Goal: Use online tool/utility: Utilize a website feature to perform a specific function

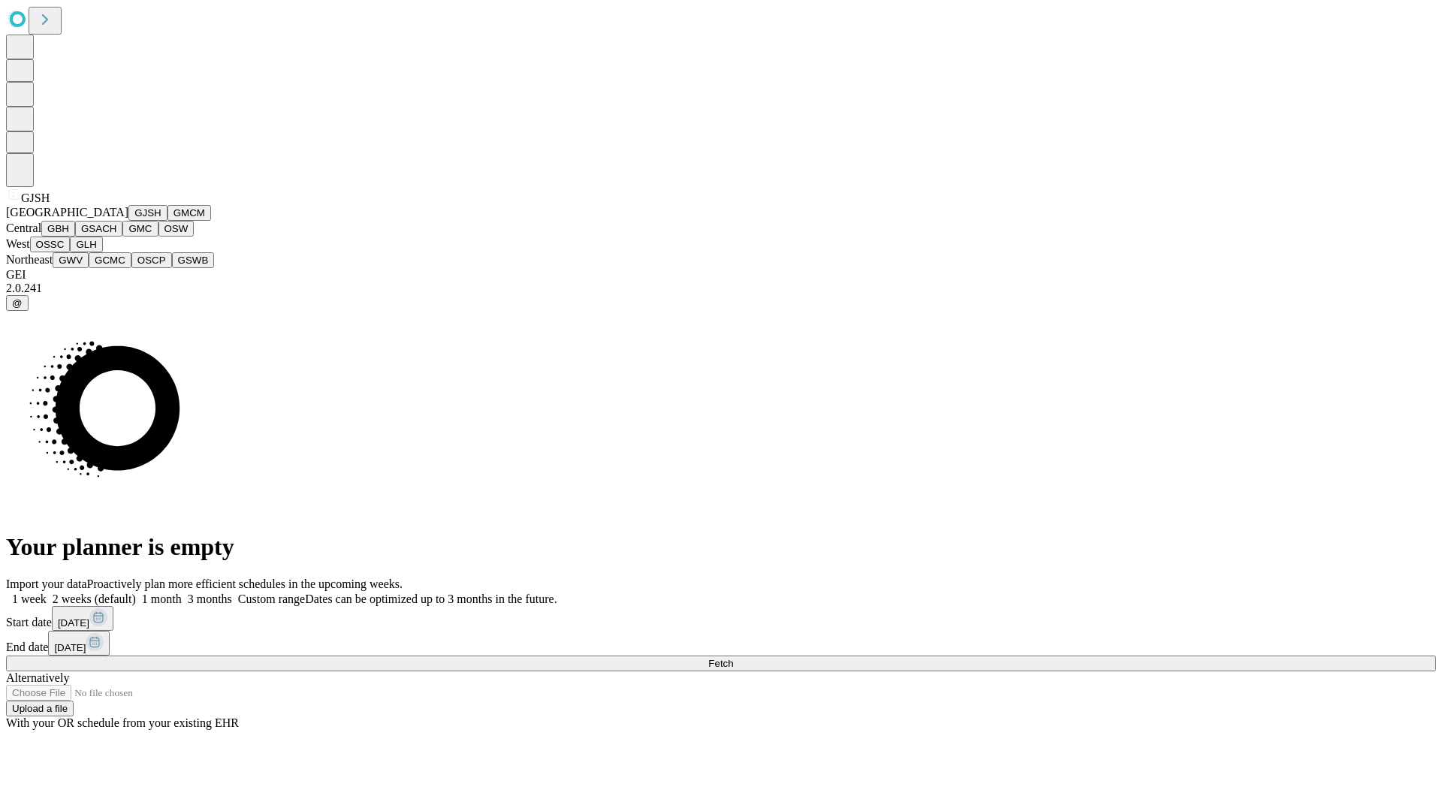
click at [128, 221] on button "GJSH" at bounding box center [147, 213] width 39 height 16
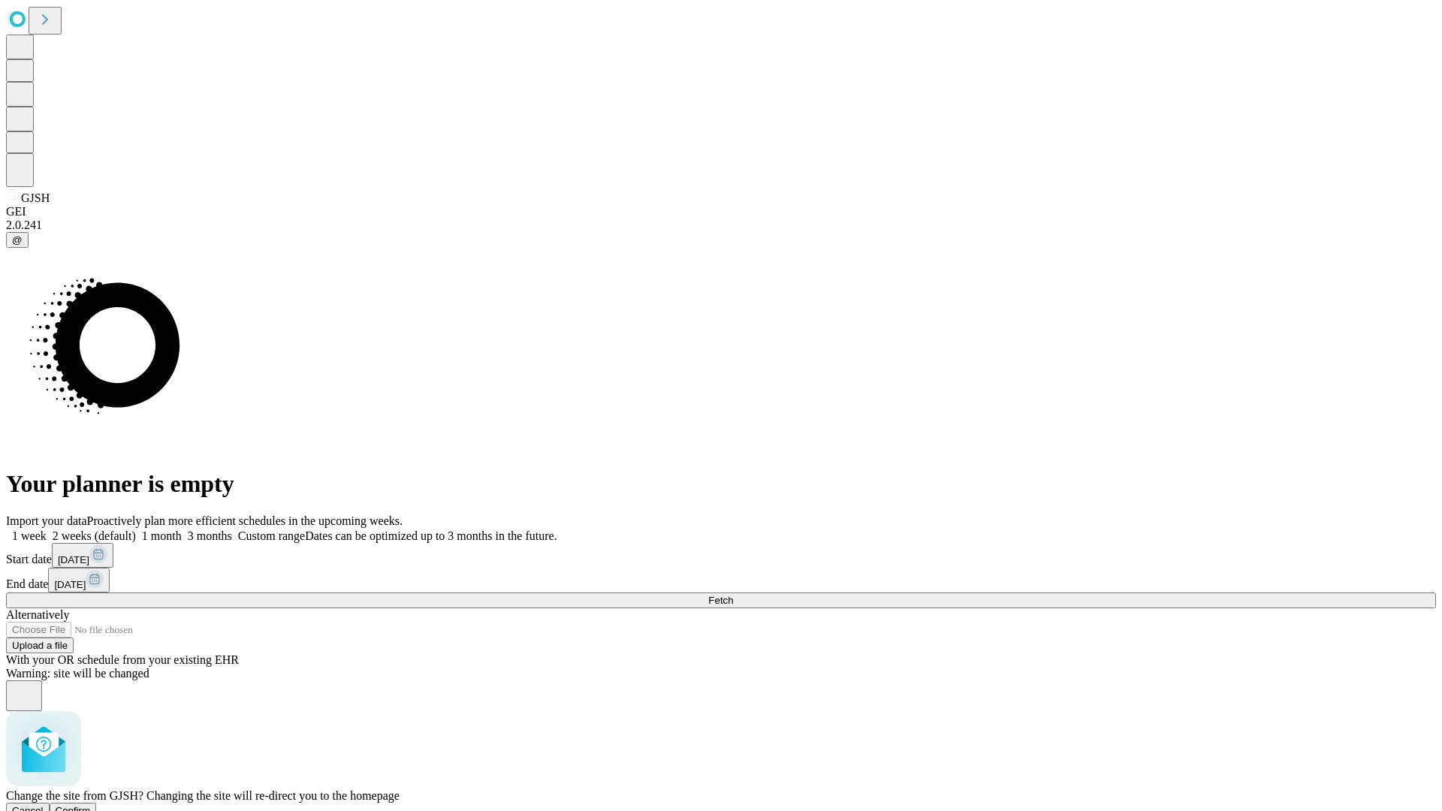
click at [91, 805] on span "Confirm" at bounding box center [73, 810] width 35 height 11
click at [47, 530] on label "1 week" at bounding box center [26, 536] width 41 height 13
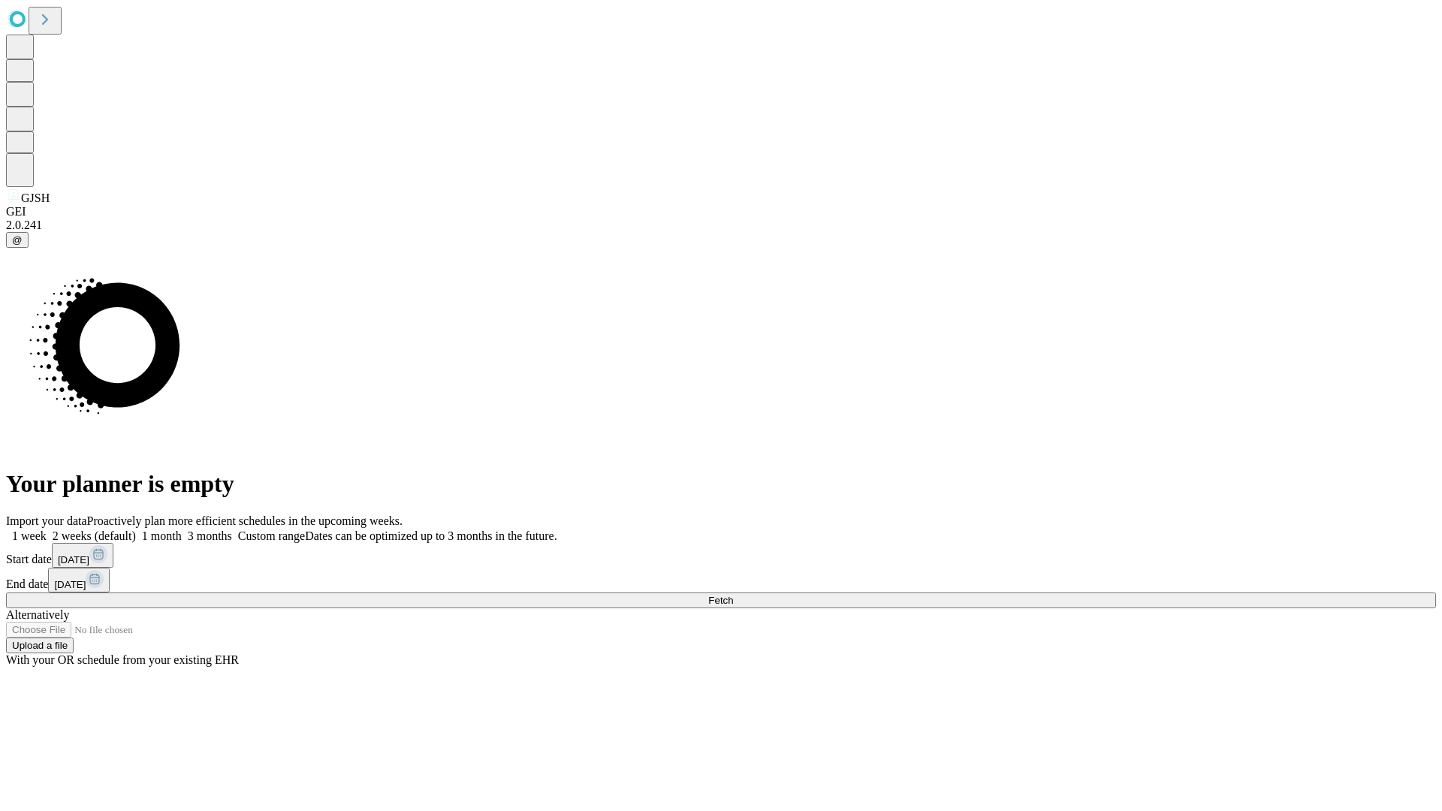
click at [733, 595] on span "Fetch" at bounding box center [720, 600] width 25 height 11
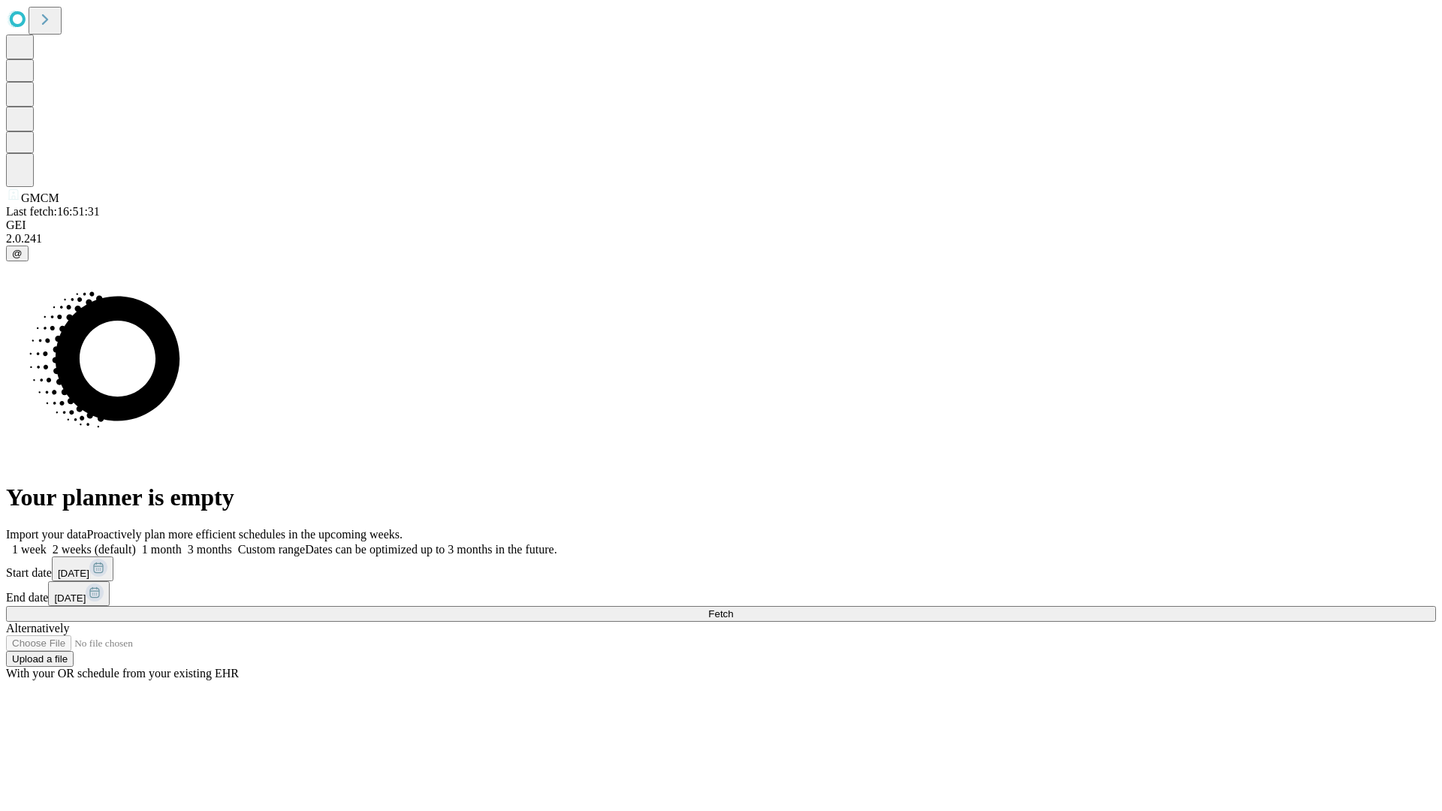
click at [733, 608] on span "Fetch" at bounding box center [720, 613] width 25 height 11
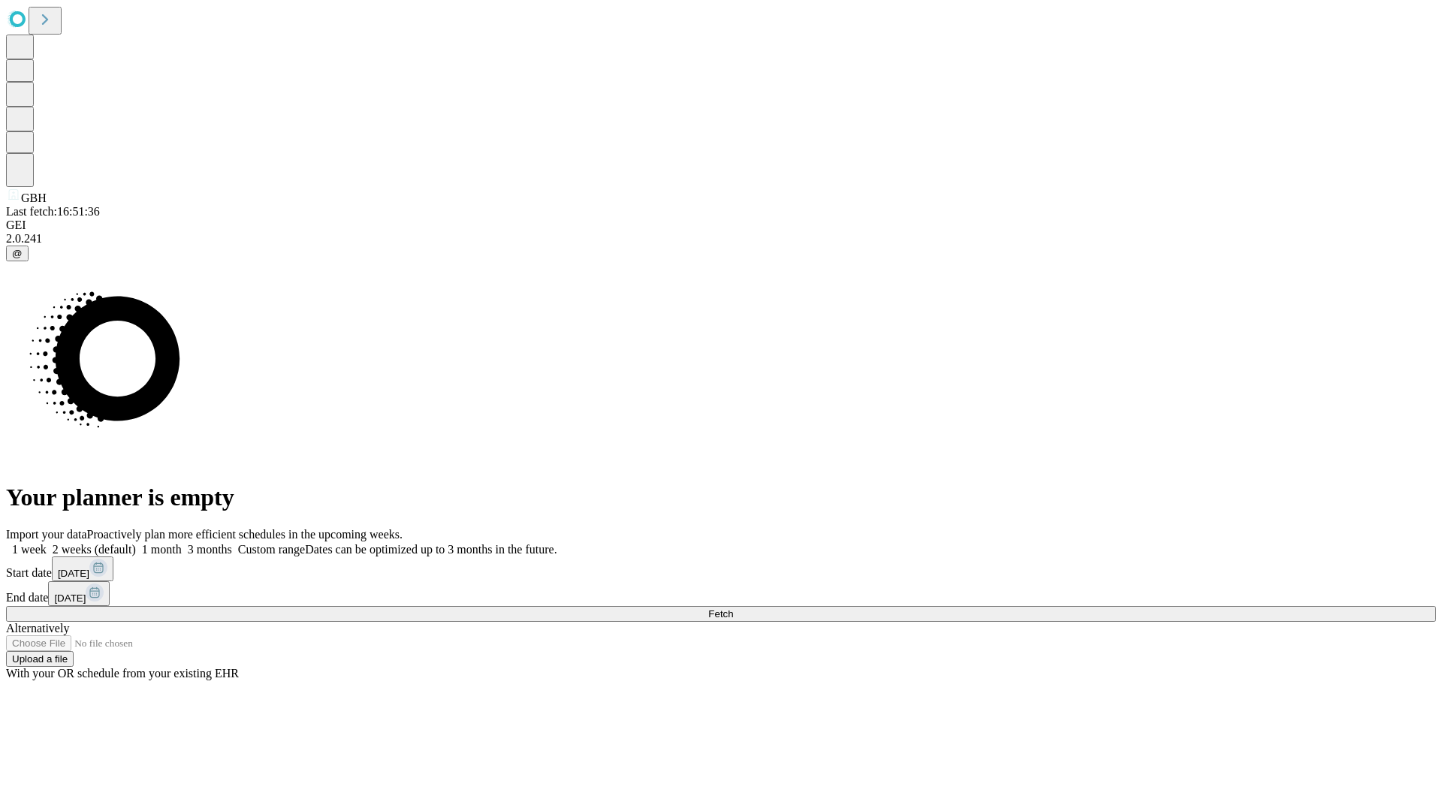
click at [47, 543] on label "1 week" at bounding box center [26, 549] width 41 height 13
click at [733, 608] on span "Fetch" at bounding box center [720, 613] width 25 height 11
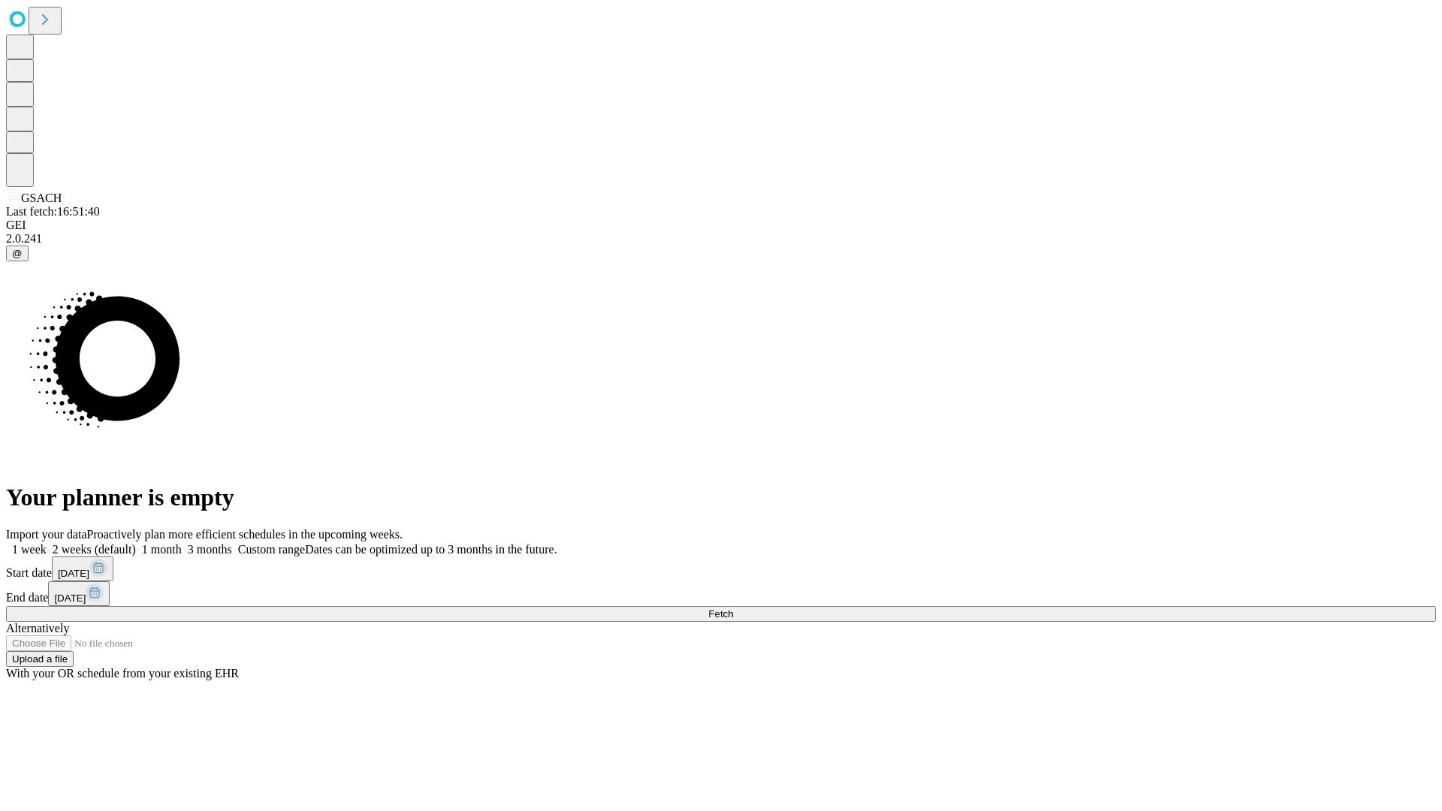
click at [47, 543] on label "1 week" at bounding box center [26, 549] width 41 height 13
click at [733, 608] on span "Fetch" at bounding box center [720, 613] width 25 height 11
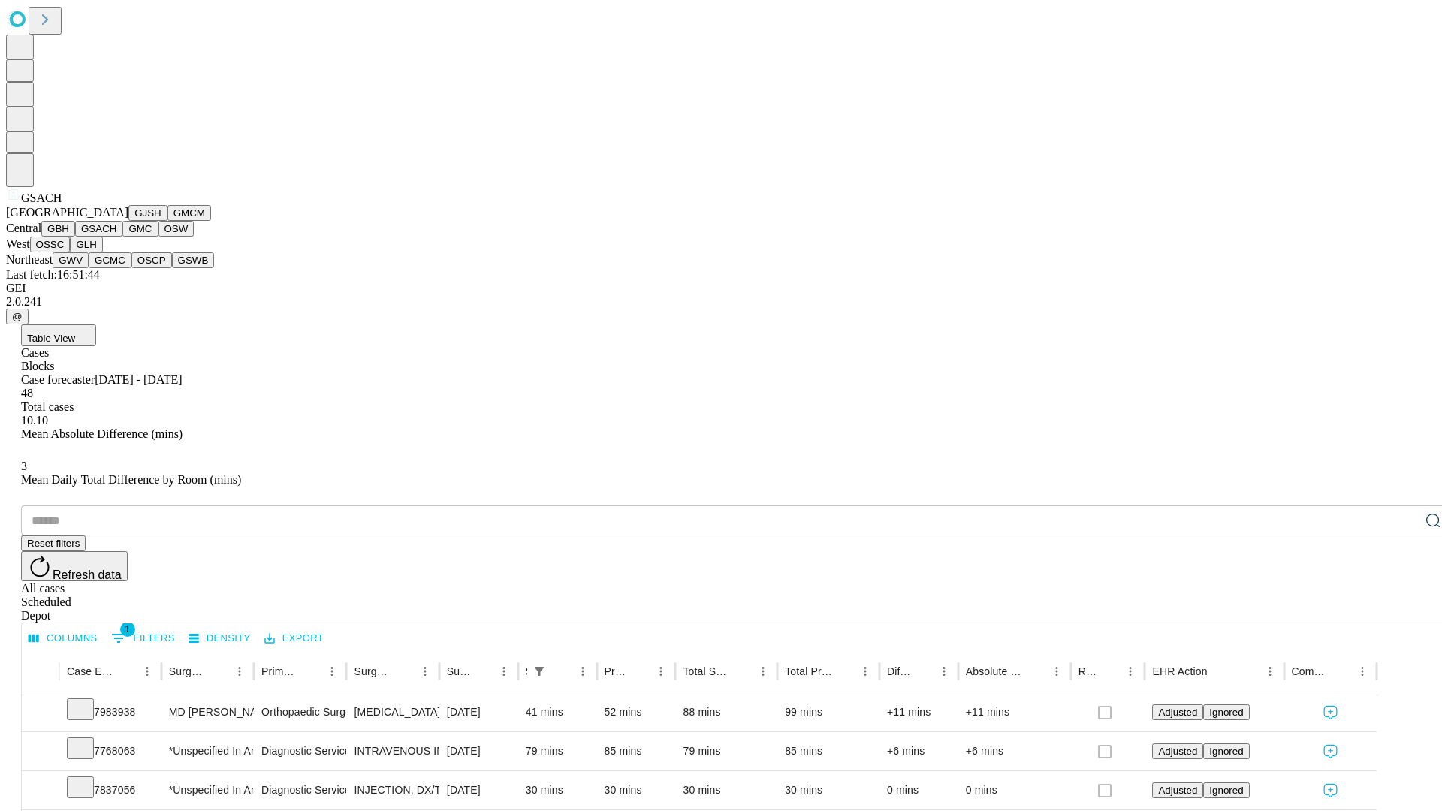
click at [122, 237] on button "GMC" at bounding box center [139, 229] width 35 height 16
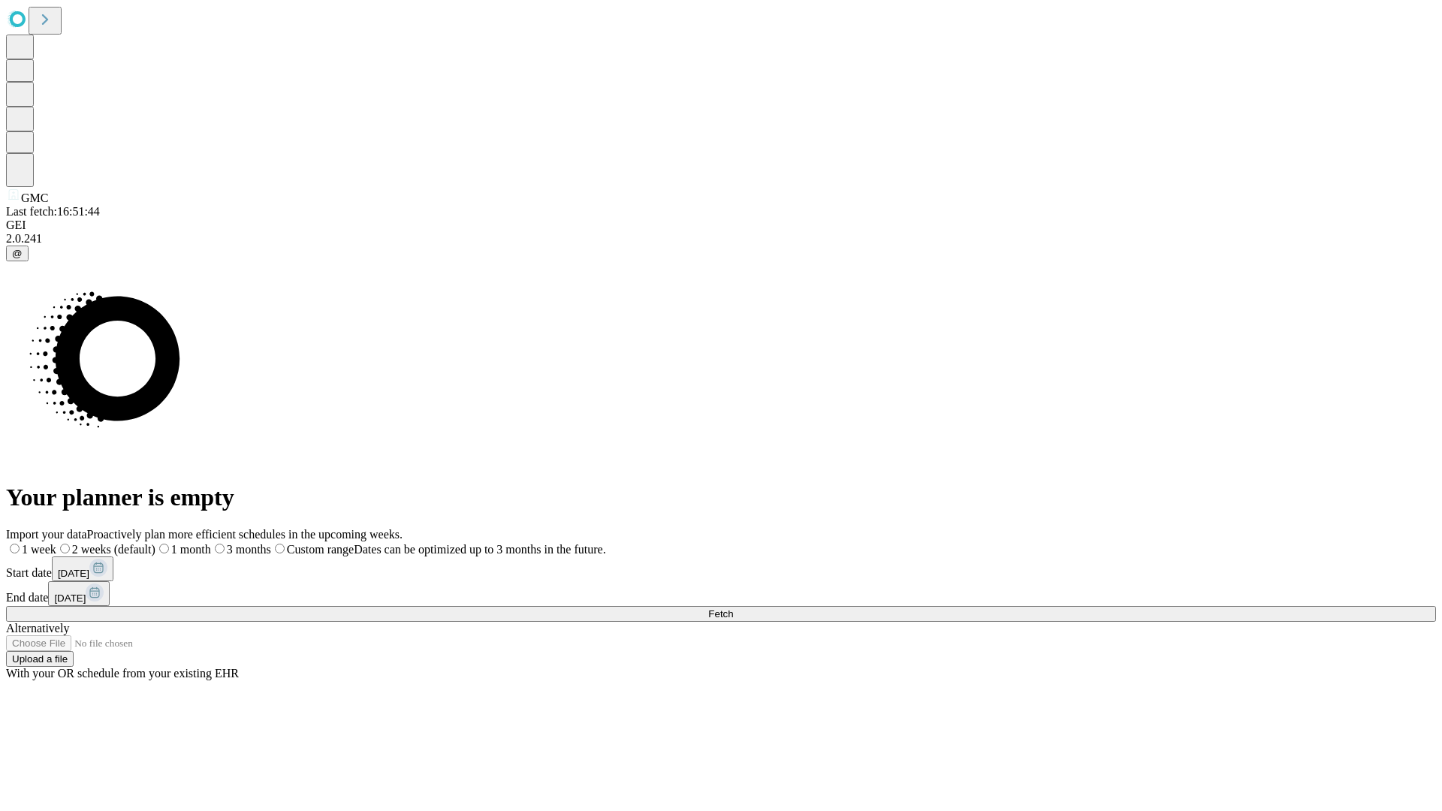
click at [56, 543] on label "1 week" at bounding box center [31, 549] width 50 height 13
click at [733, 608] on span "Fetch" at bounding box center [720, 613] width 25 height 11
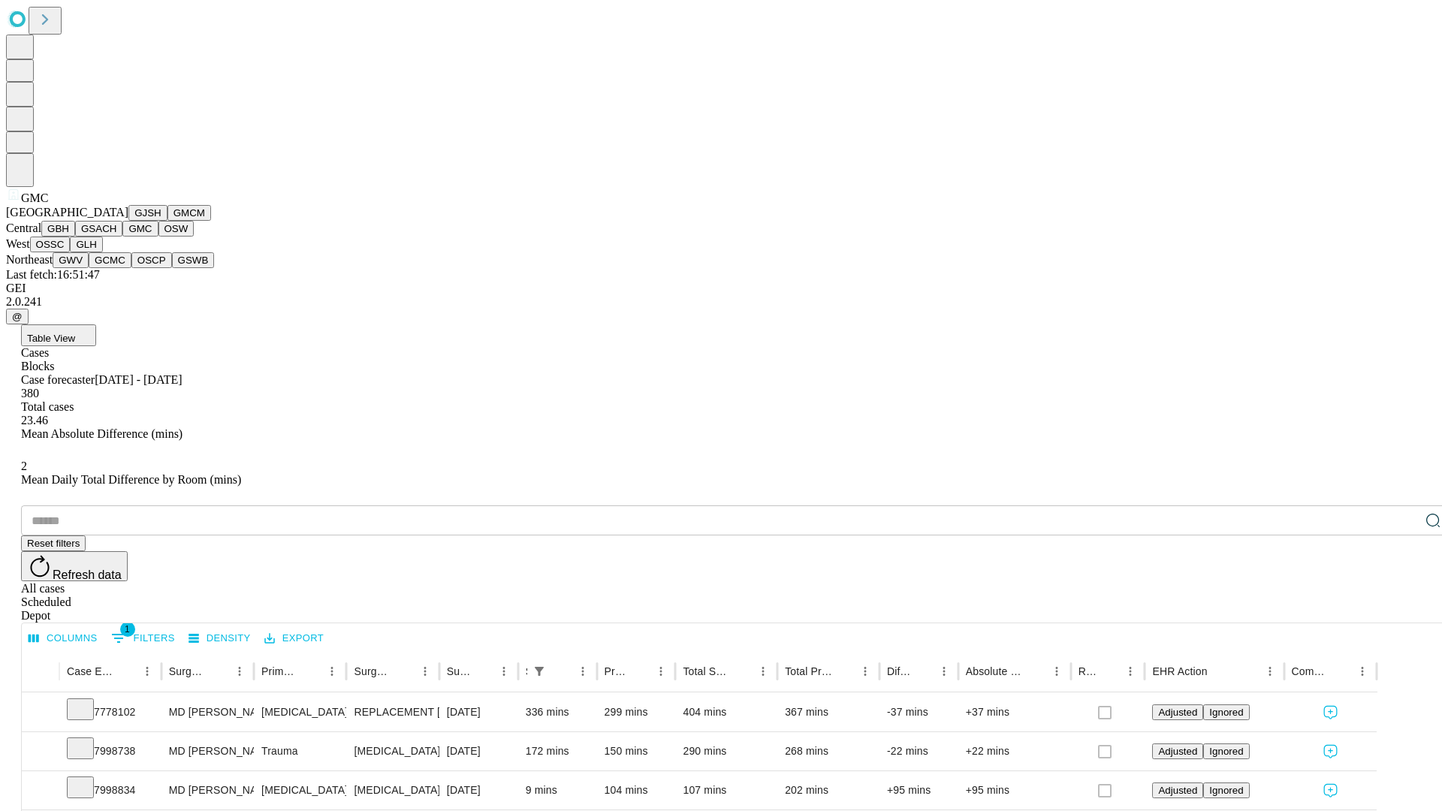
click at [158, 237] on button "OSW" at bounding box center [176, 229] width 36 height 16
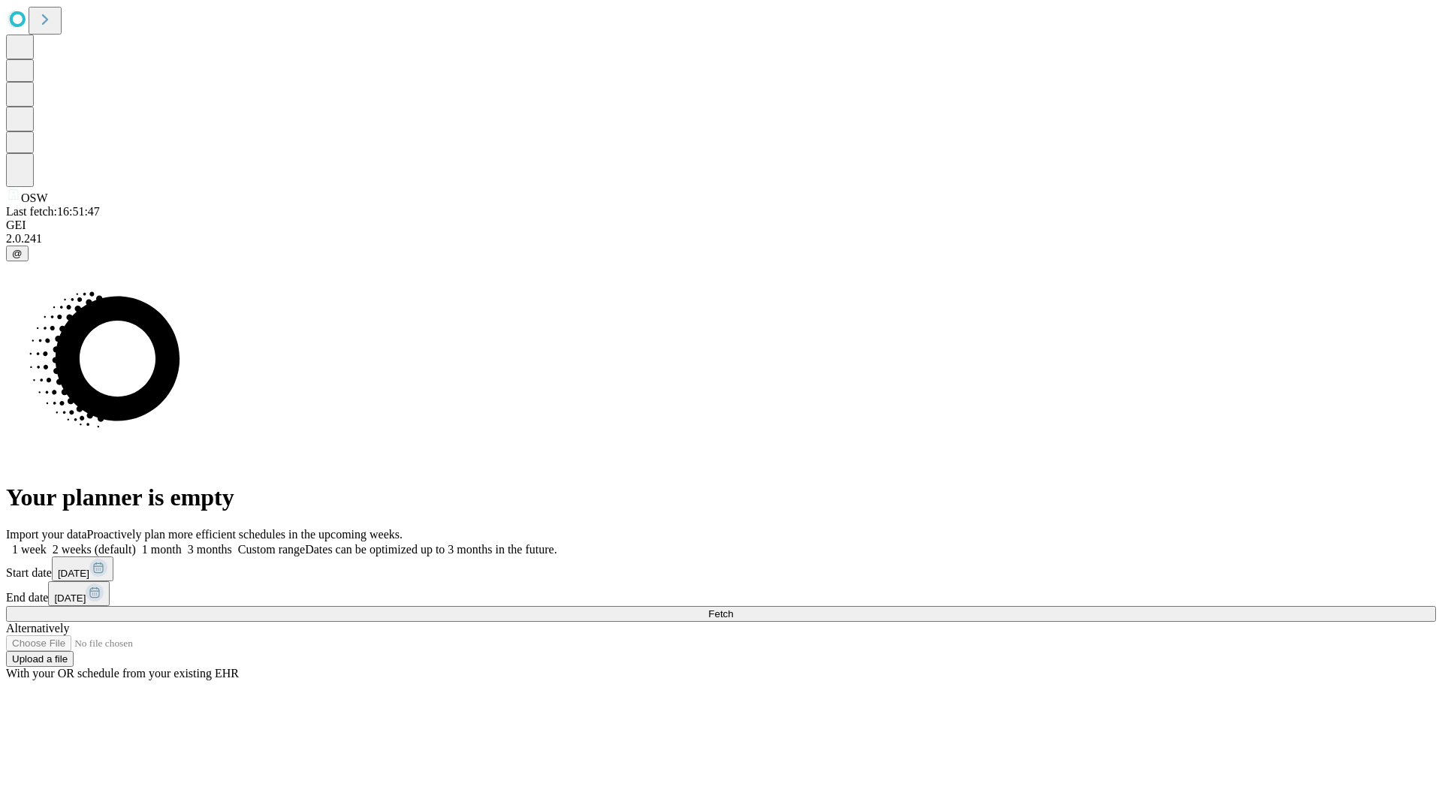
click at [47, 543] on label "1 week" at bounding box center [26, 549] width 41 height 13
click at [733, 608] on span "Fetch" at bounding box center [720, 613] width 25 height 11
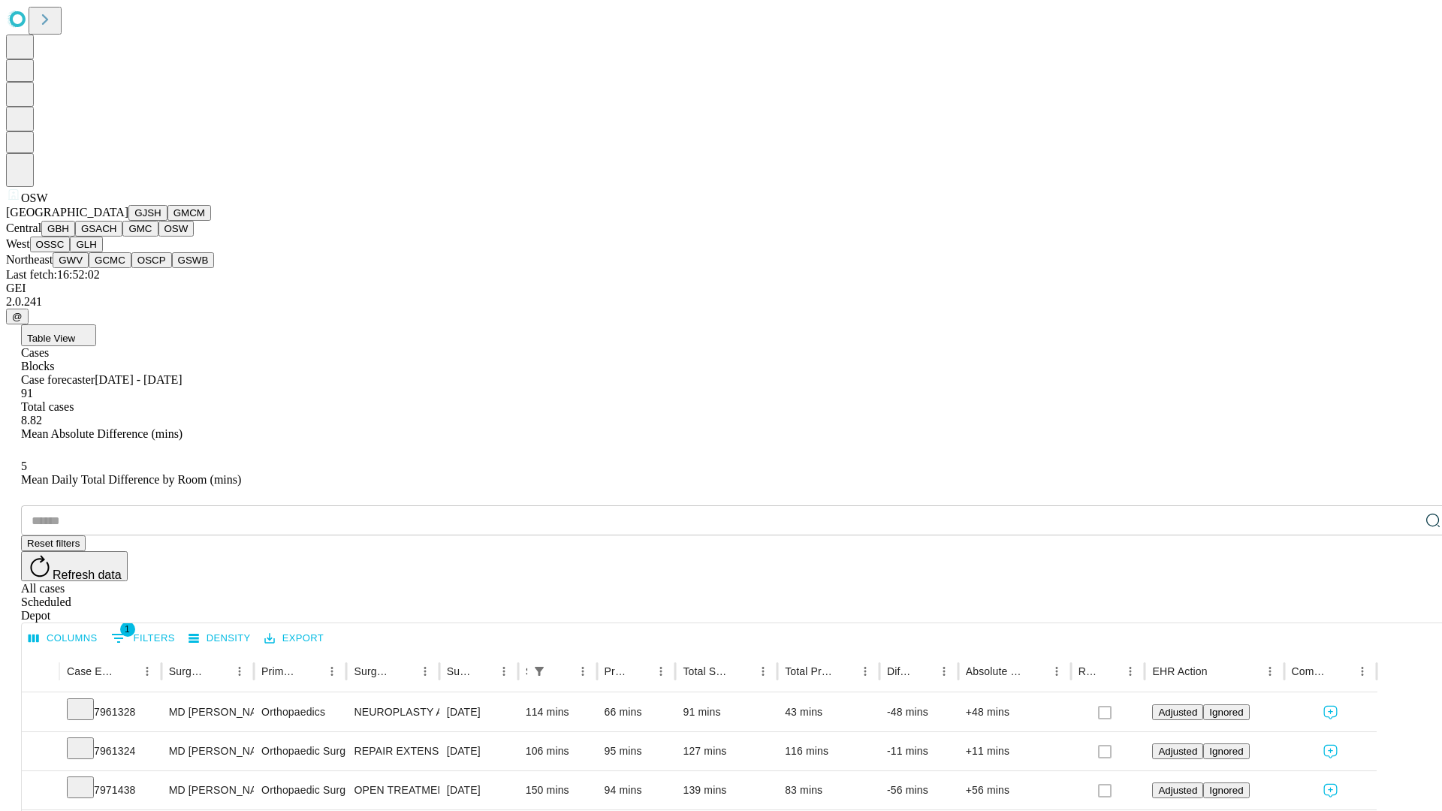
click at [71, 252] on button "OSSC" at bounding box center [50, 245] width 41 height 16
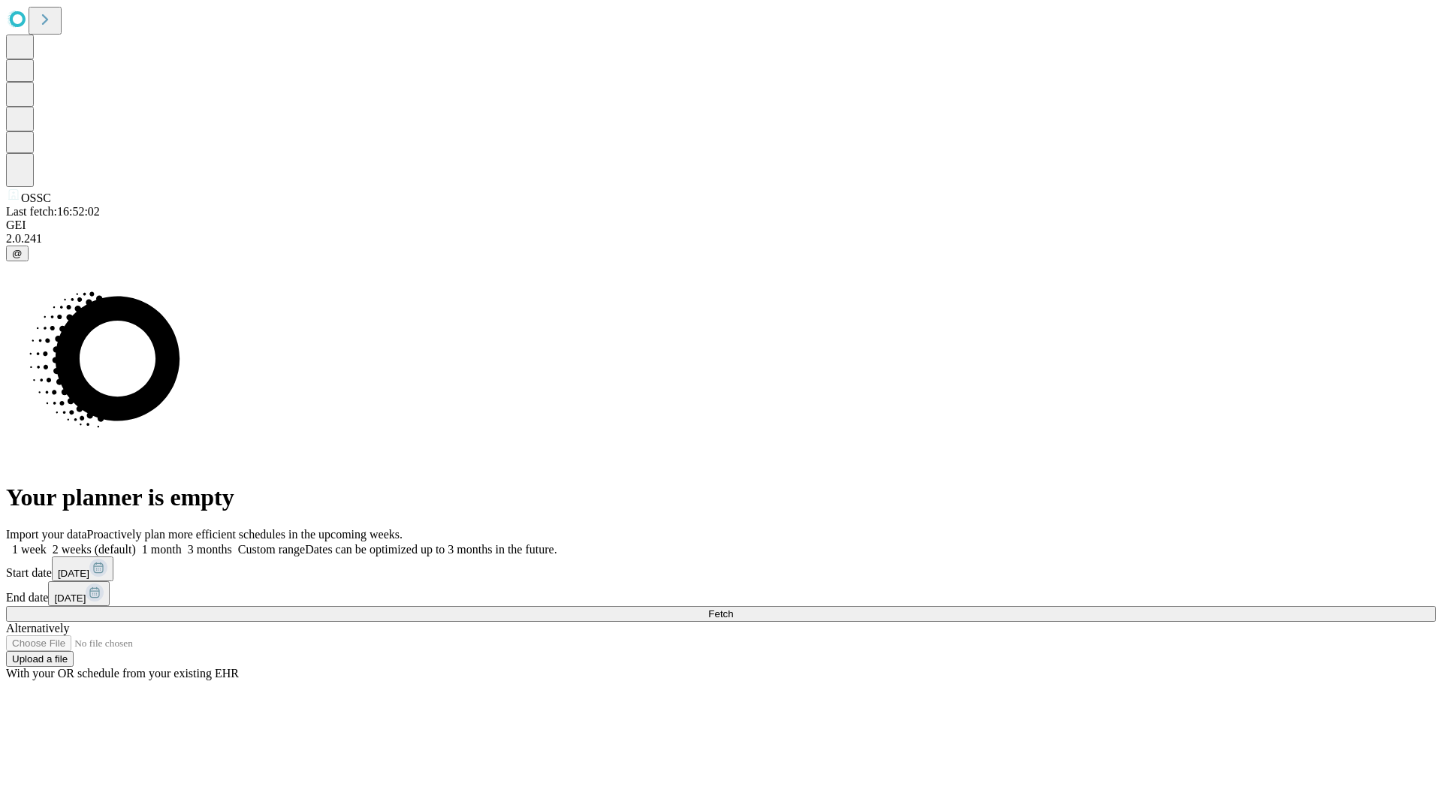
click at [47, 543] on label "1 week" at bounding box center [26, 549] width 41 height 13
click at [733, 608] on span "Fetch" at bounding box center [720, 613] width 25 height 11
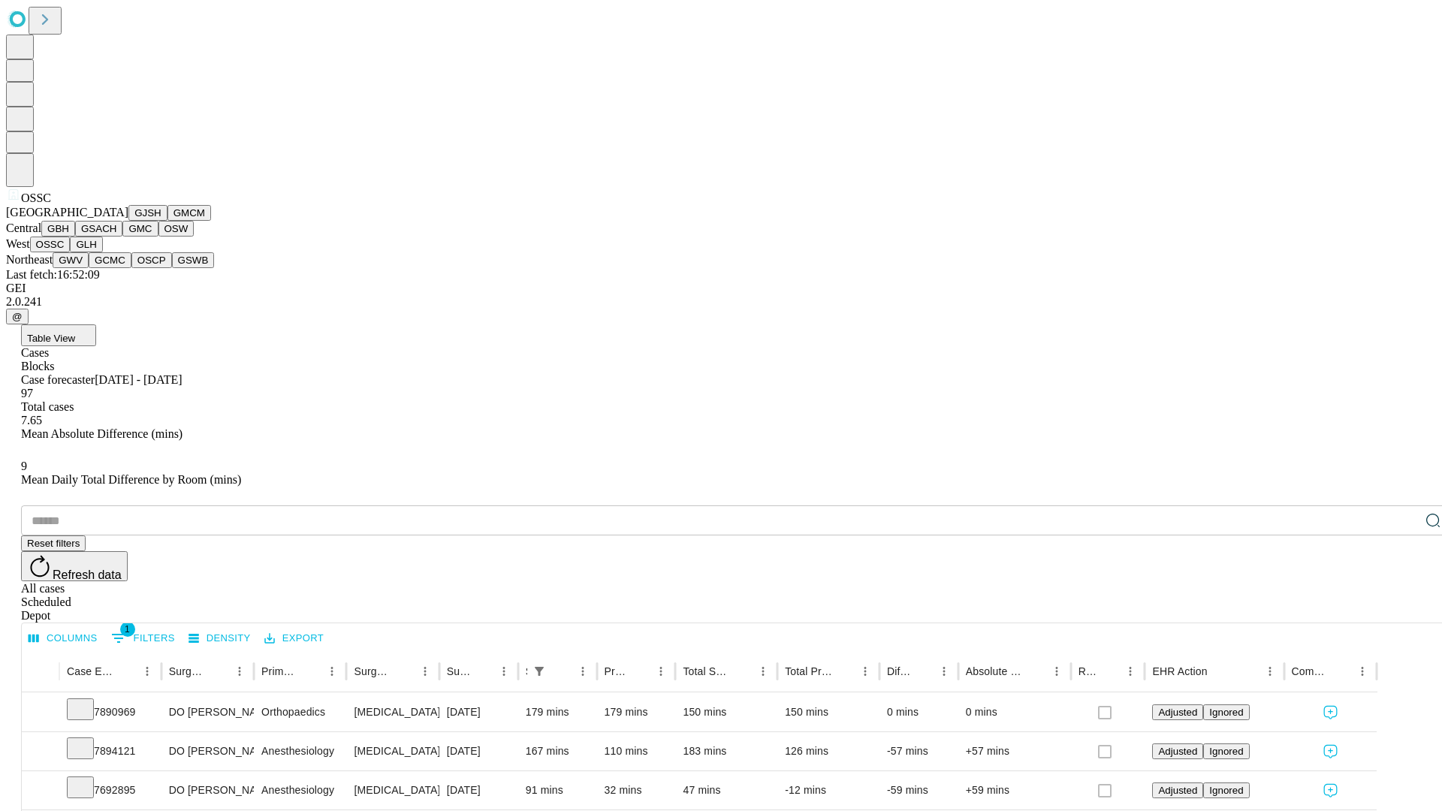
click at [102, 252] on button "GLH" at bounding box center [86, 245] width 32 height 16
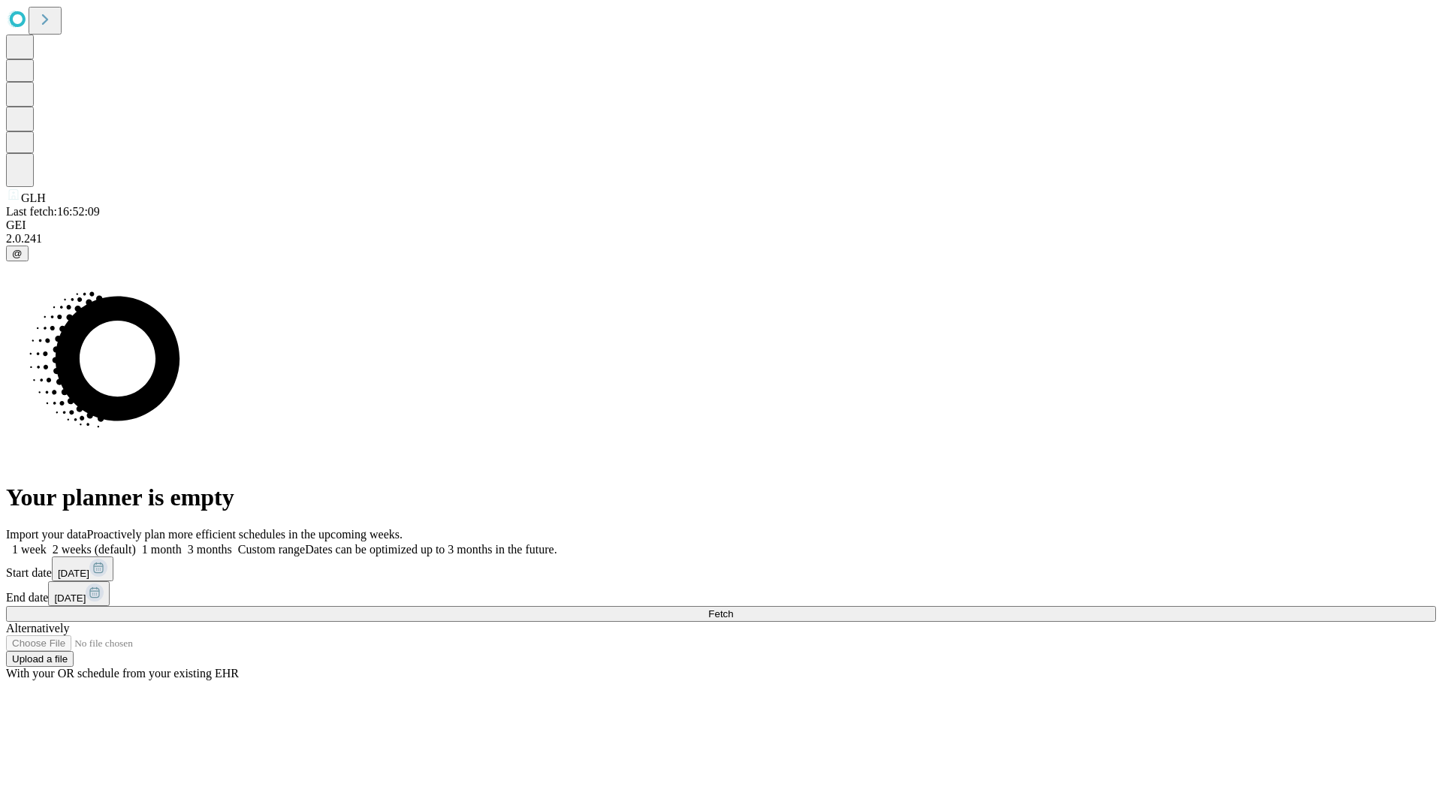
click at [47, 543] on label "1 week" at bounding box center [26, 549] width 41 height 13
click at [733, 608] on span "Fetch" at bounding box center [720, 613] width 25 height 11
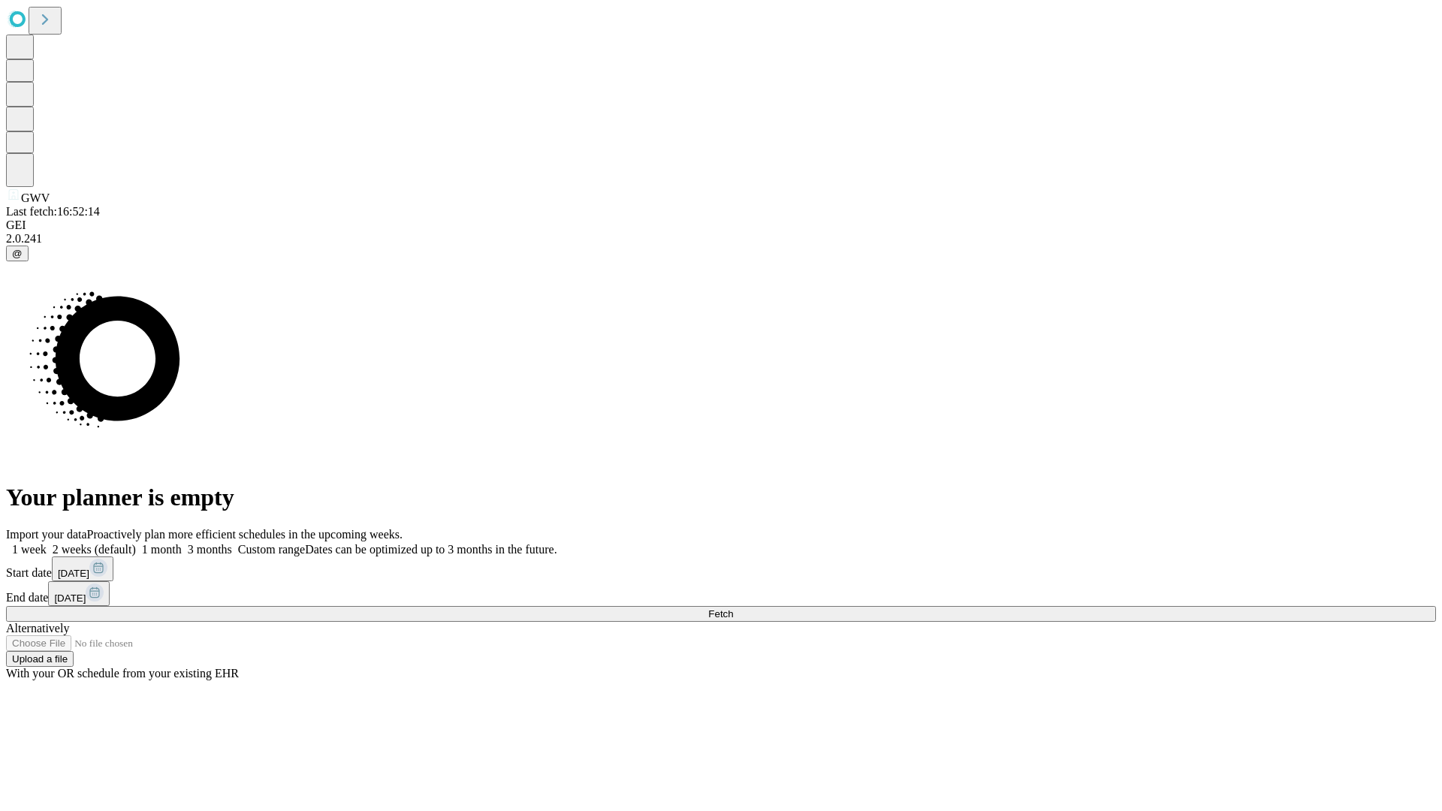
click at [47, 543] on label "1 week" at bounding box center [26, 549] width 41 height 13
click at [733, 608] on span "Fetch" at bounding box center [720, 613] width 25 height 11
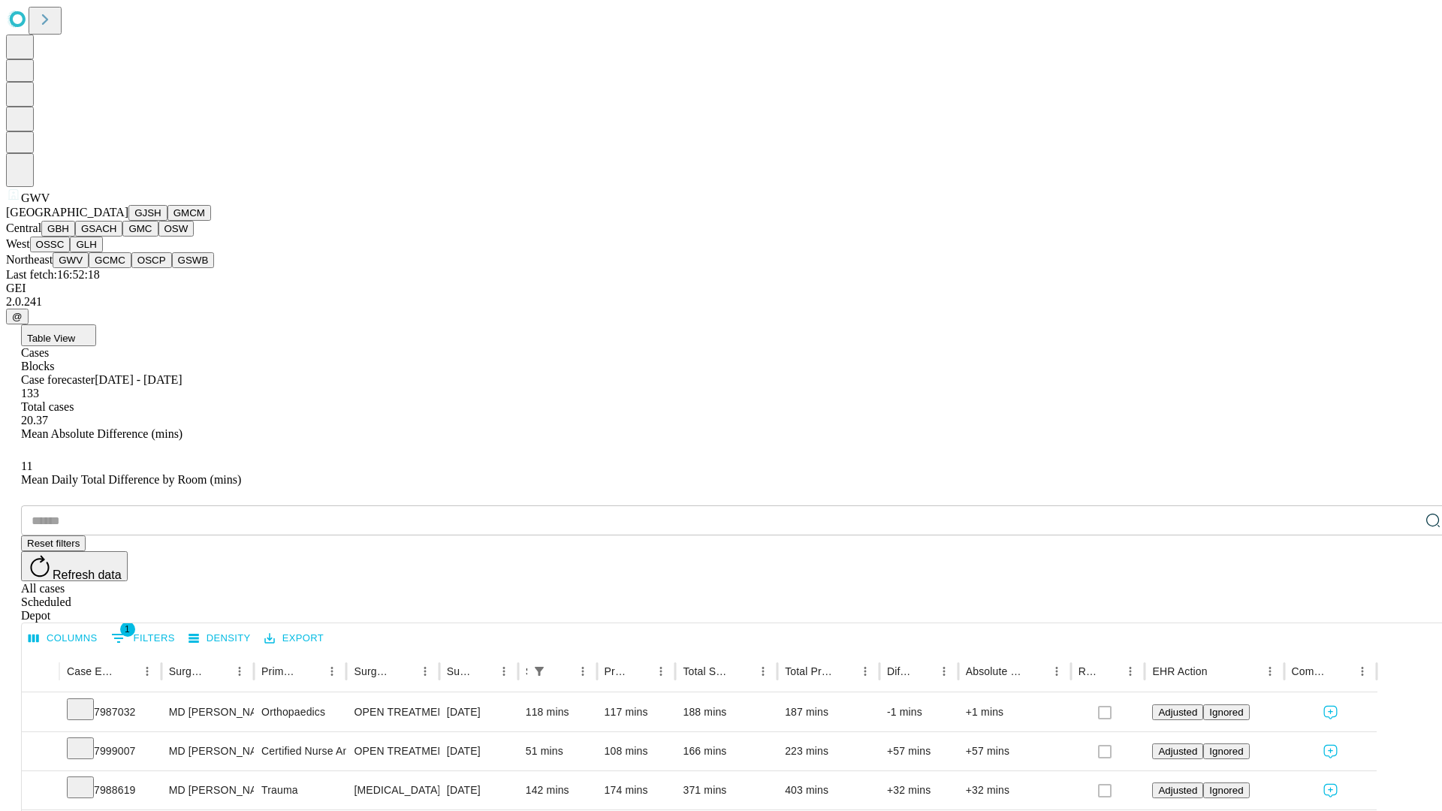
click at [116, 268] on button "GCMC" at bounding box center [110, 260] width 43 height 16
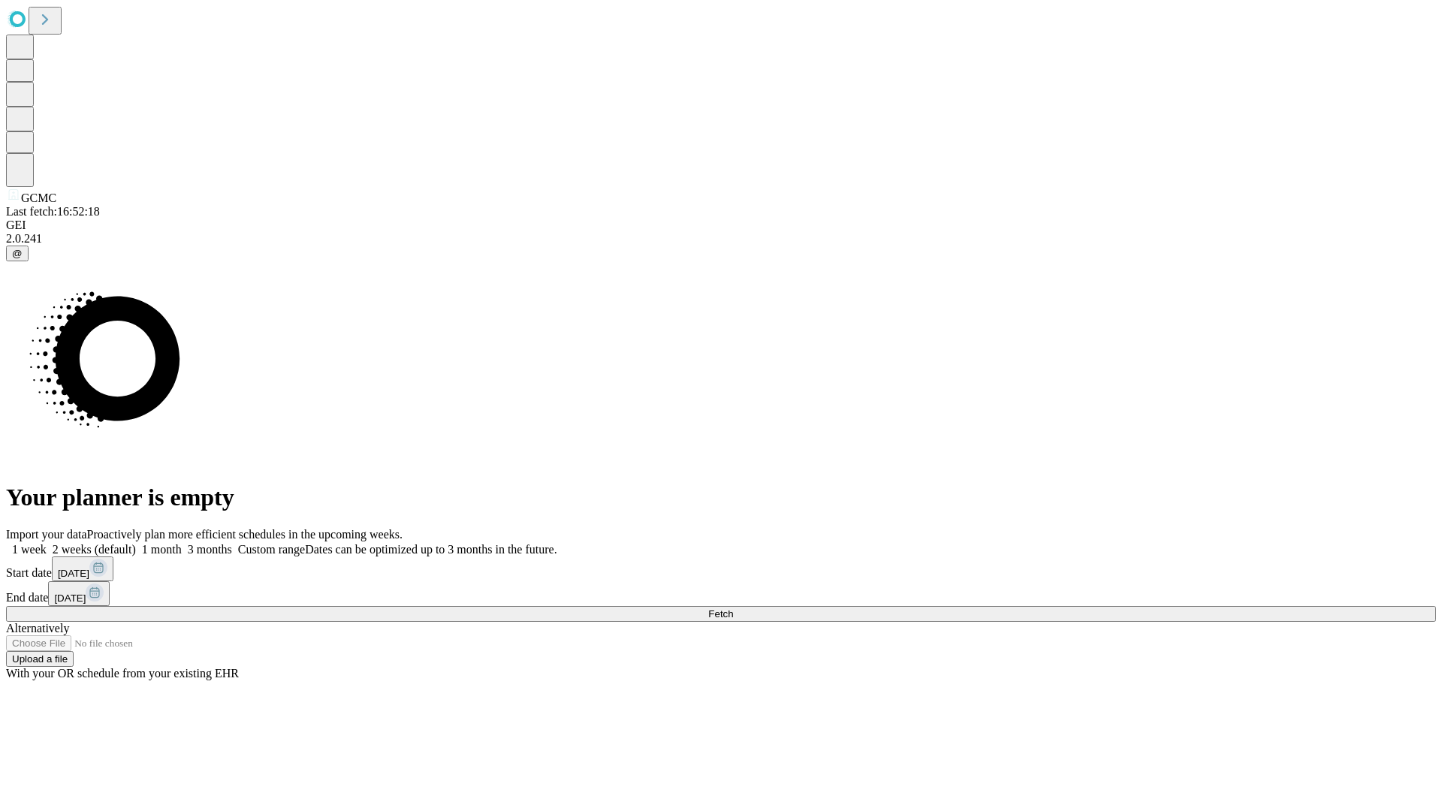
click at [47, 543] on label "1 week" at bounding box center [26, 549] width 41 height 13
click at [733, 608] on span "Fetch" at bounding box center [720, 613] width 25 height 11
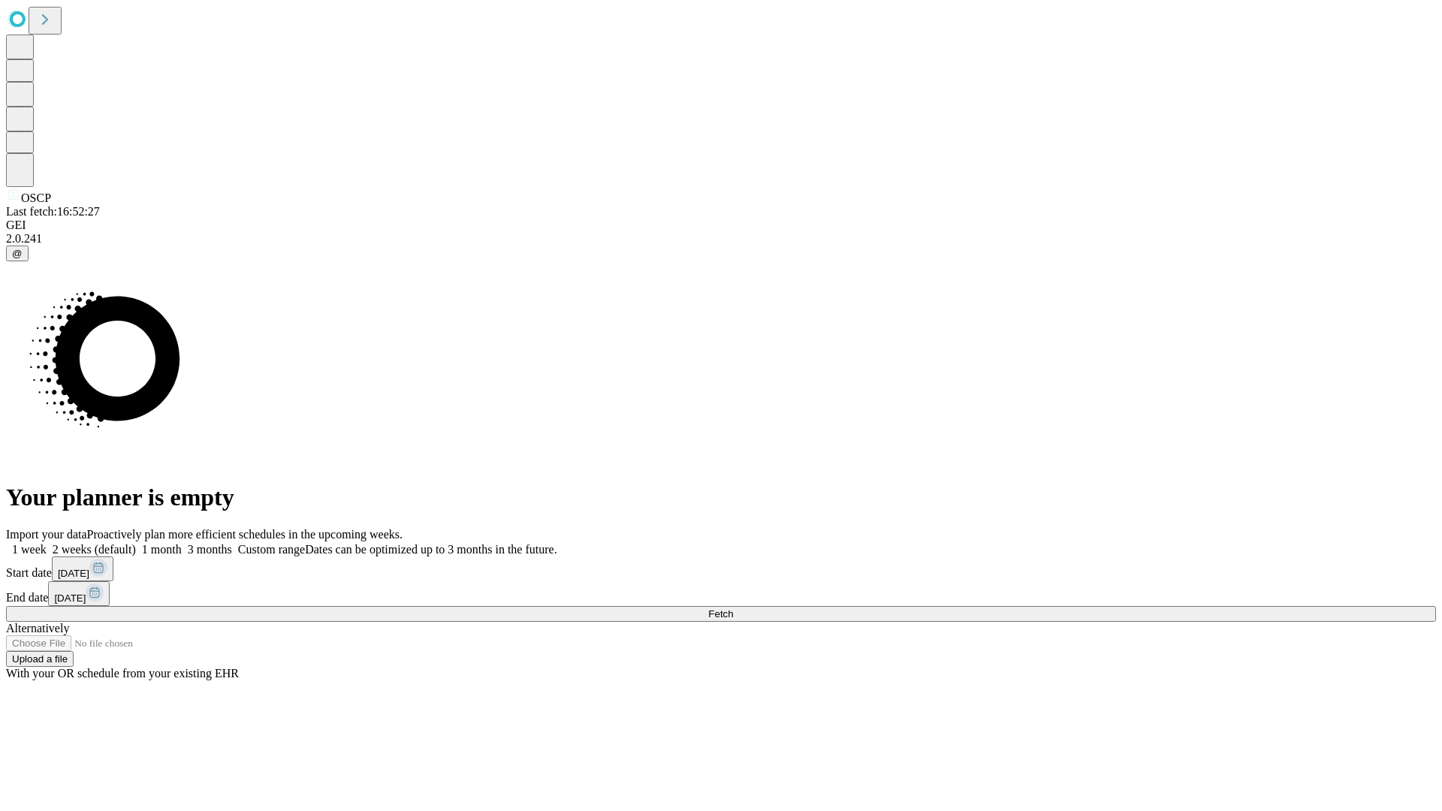
click at [47, 543] on label "1 week" at bounding box center [26, 549] width 41 height 13
click at [733, 608] on span "Fetch" at bounding box center [720, 613] width 25 height 11
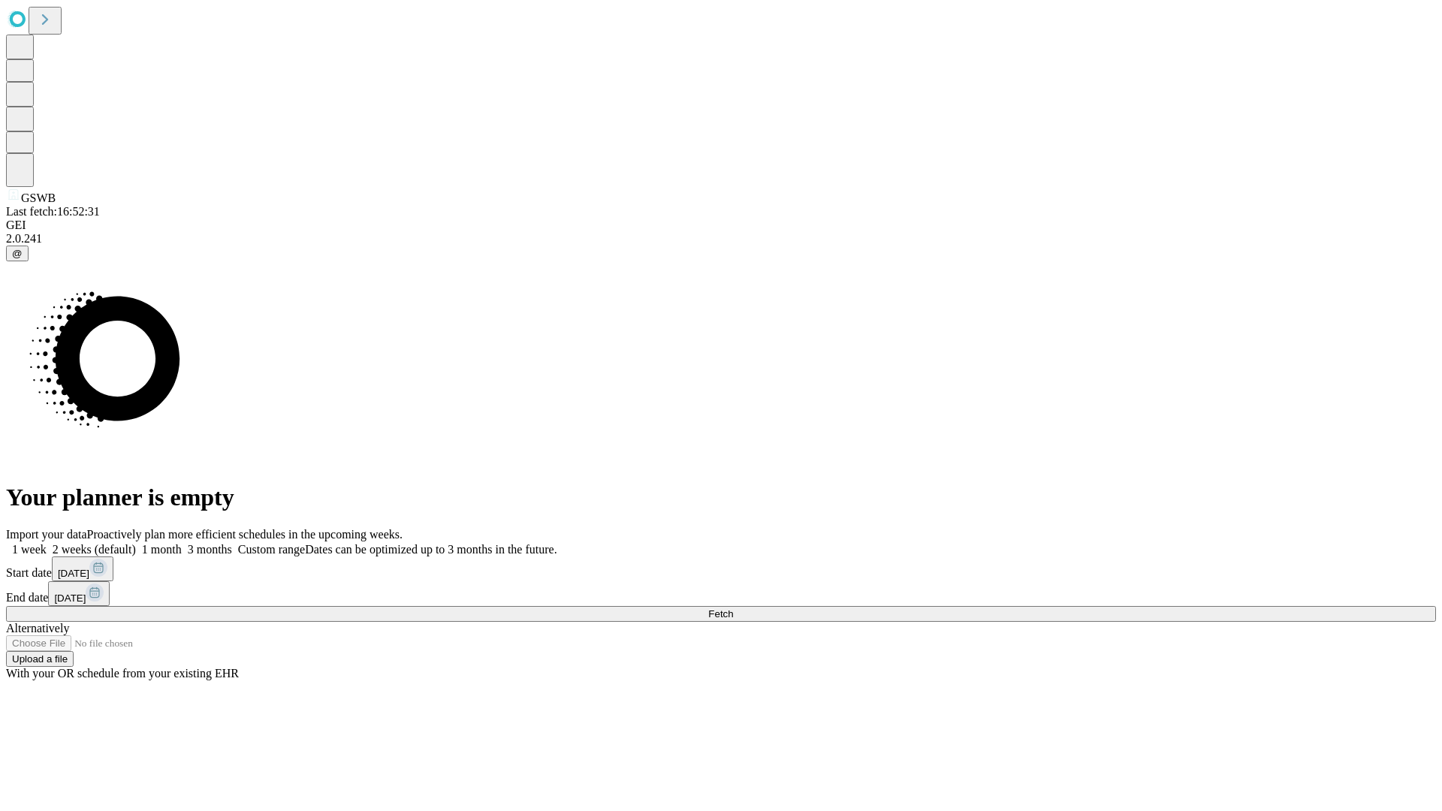
click at [47, 543] on label "1 week" at bounding box center [26, 549] width 41 height 13
click at [733, 608] on span "Fetch" at bounding box center [720, 613] width 25 height 11
